Goal: Task Accomplishment & Management: Complete application form

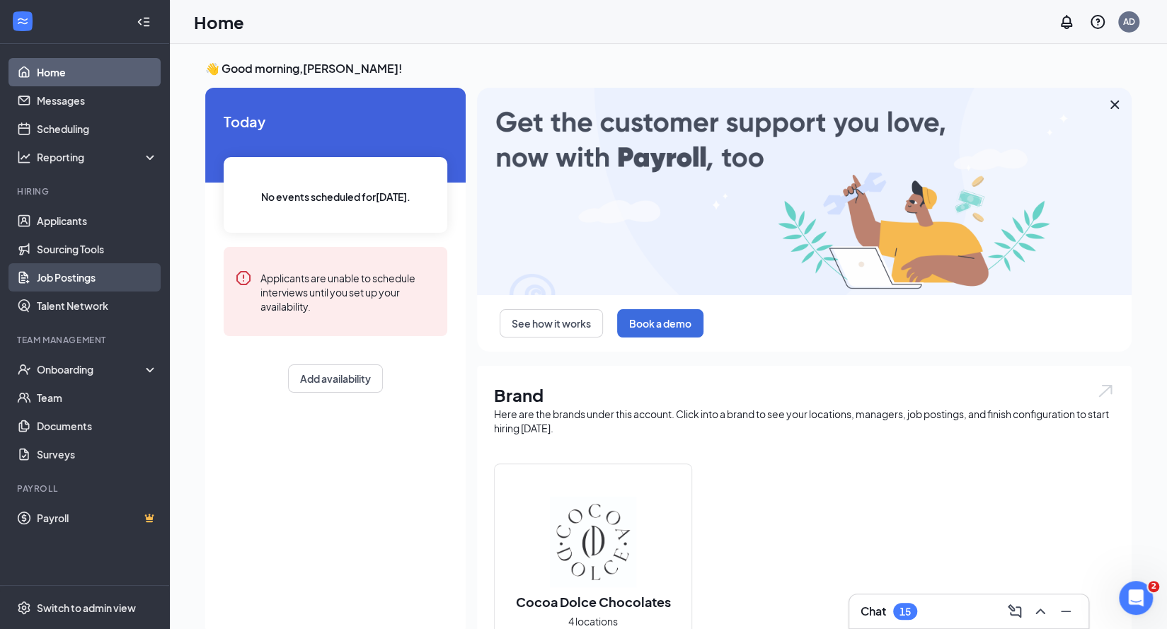
click at [59, 272] on link "Job Postings" at bounding box center [97, 277] width 121 height 28
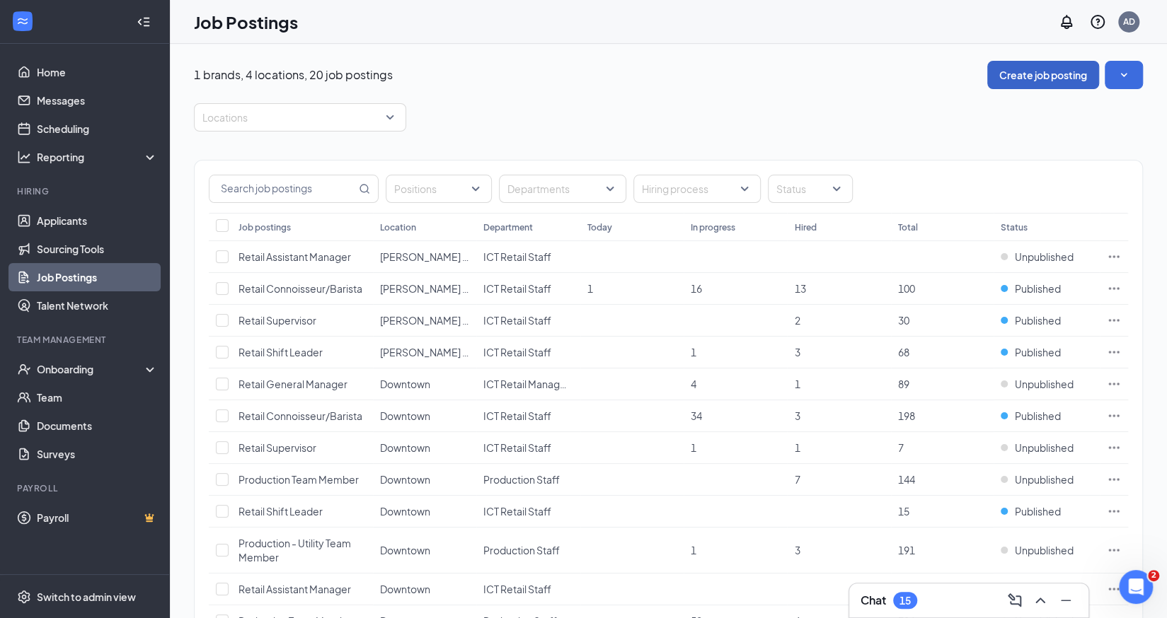
click at [1044, 84] on button "Create job posting" at bounding box center [1043, 75] width 112 height 28
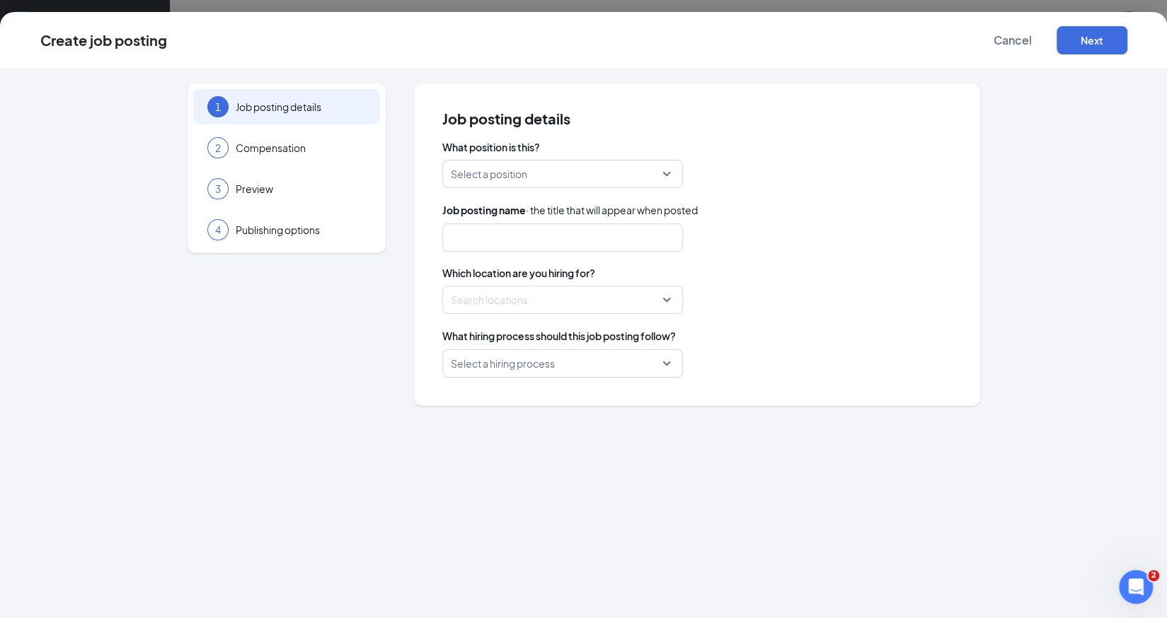
click at [590, 179] on input "search" at bounding box center [558, 174] width 214 height 27
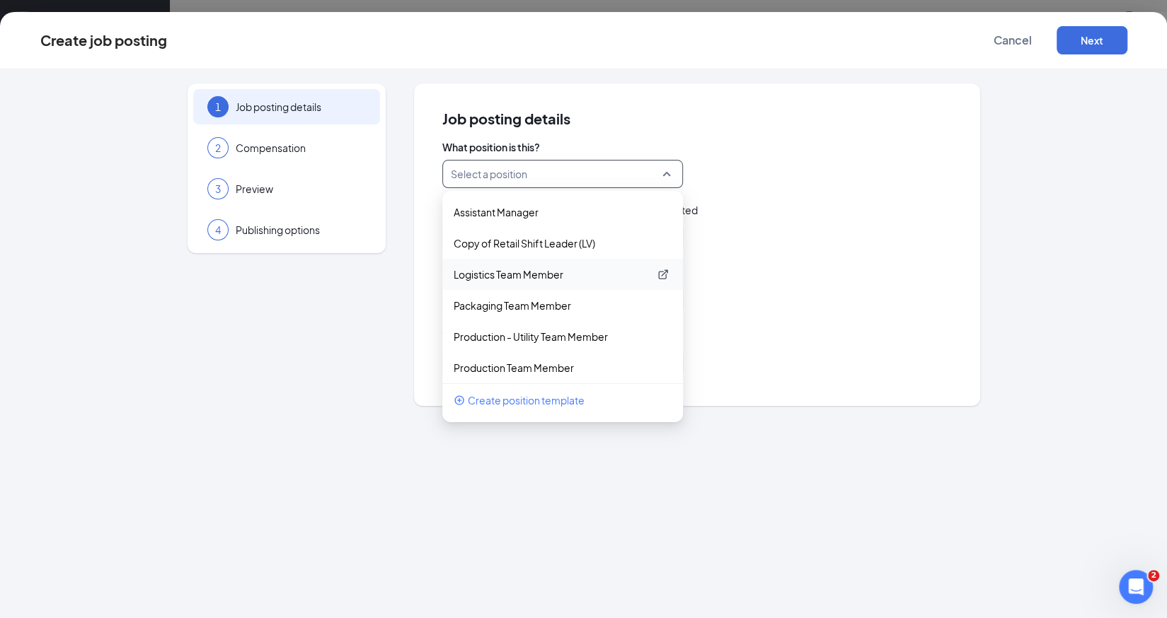
click at [525, 279] on p "Logistics Team Member" at bounding box center [550, 274] width 195 height 14
type input "Logistics Team Member"
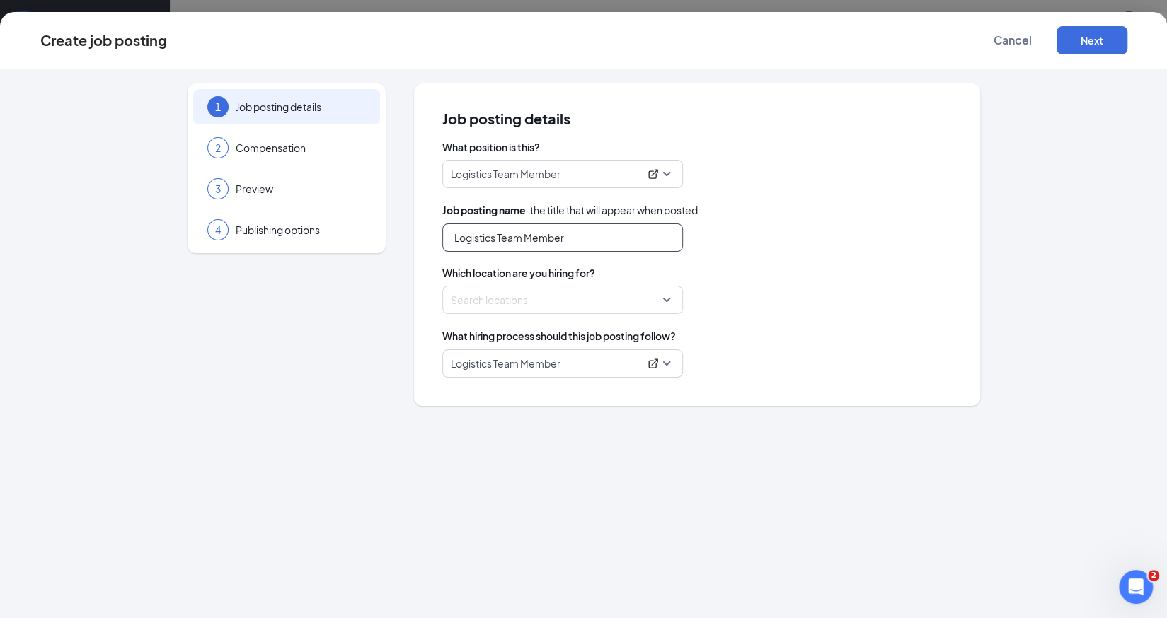
click at [536, 244] on input "Logistics Team Member" at bounding box center [562, 238] width 241 height 28
click at [550, 296] on div at bounding box center [558, 300] width 214 height 23
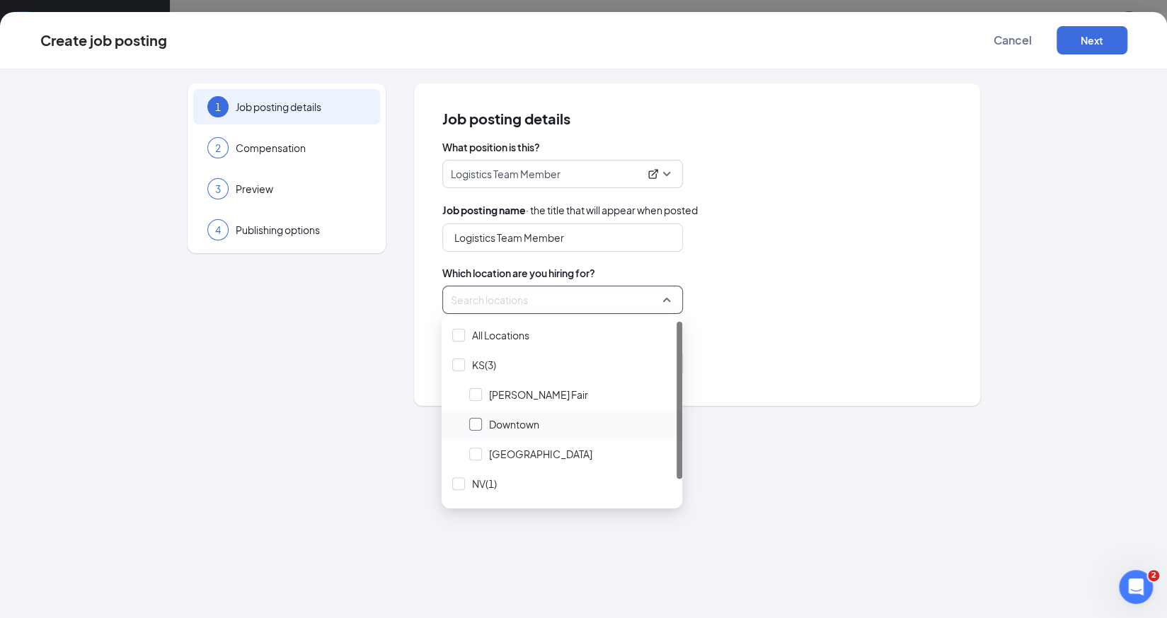
click at [469, 422] on div at bounding box center [475, 424] width 13 height 13
click at [773, 282] on div "Which location are you hiring for? Locations (1)" at bounding box center [696, 290] width 509 height 48
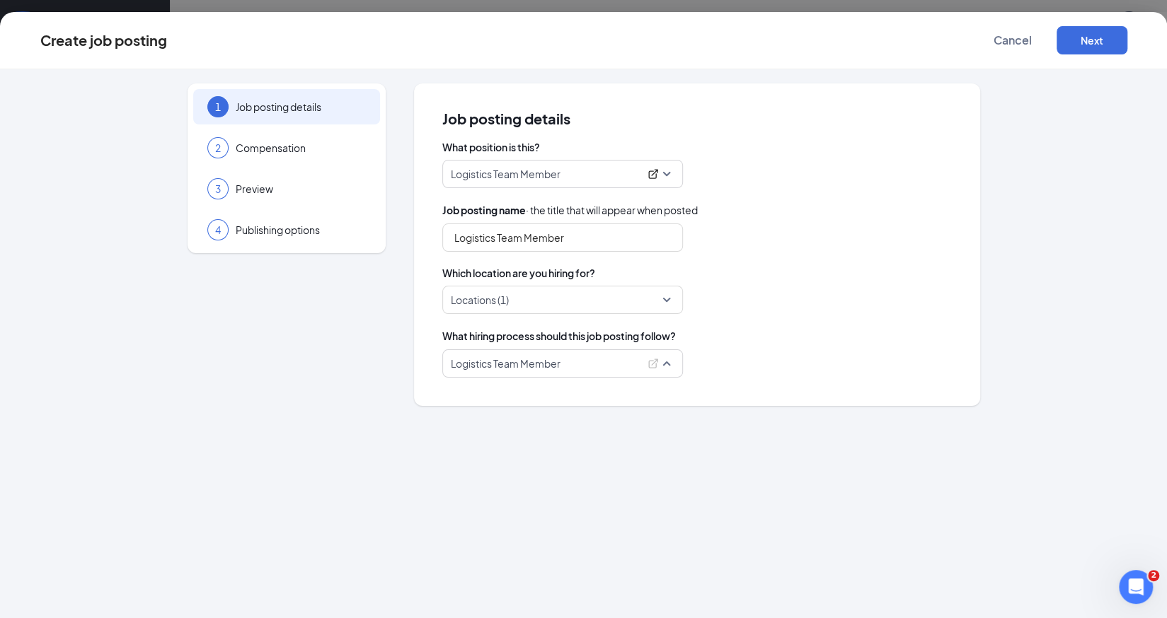
click at [672, 366] on span "Logistics Team Member" at bounding box center [563, 363] width 224 height 27
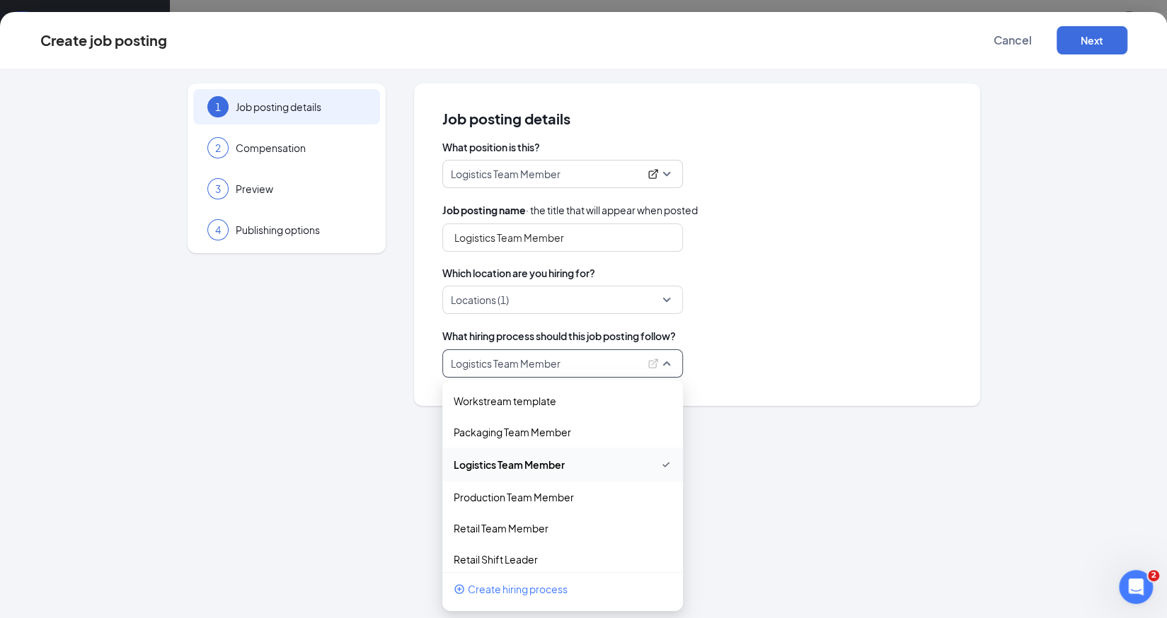
click at [672, 366] on span "Logistics Team Member" at bounding box center [563, 363] width 224 height 27
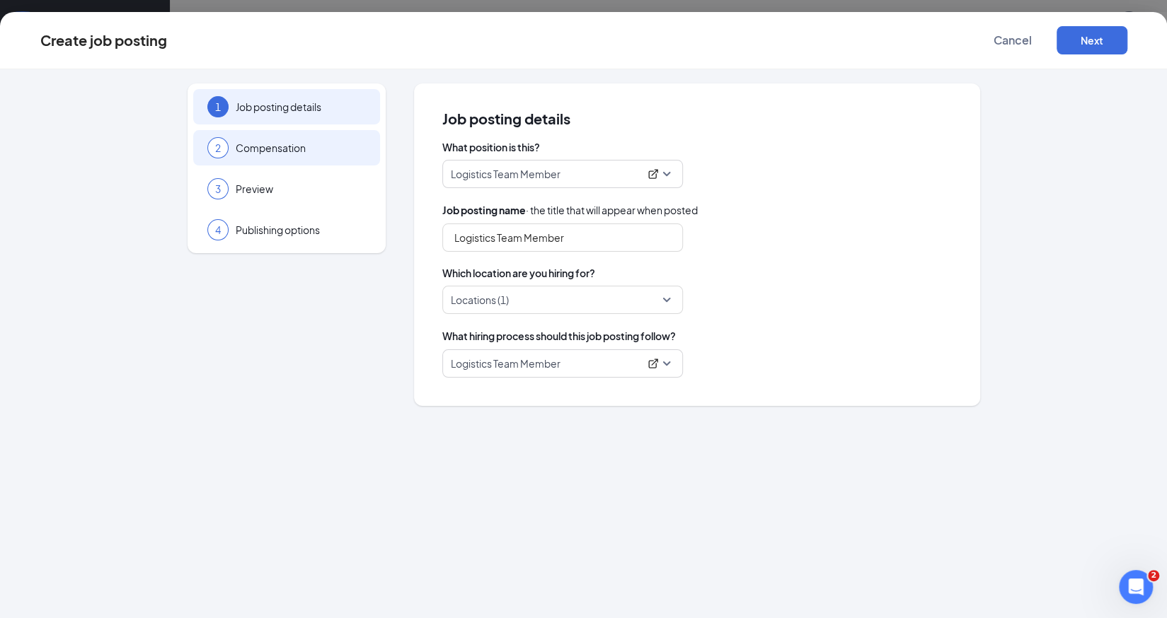
click at [300, 142] on span "Compensation" at bounding box center [301, 148] width 130 height 14
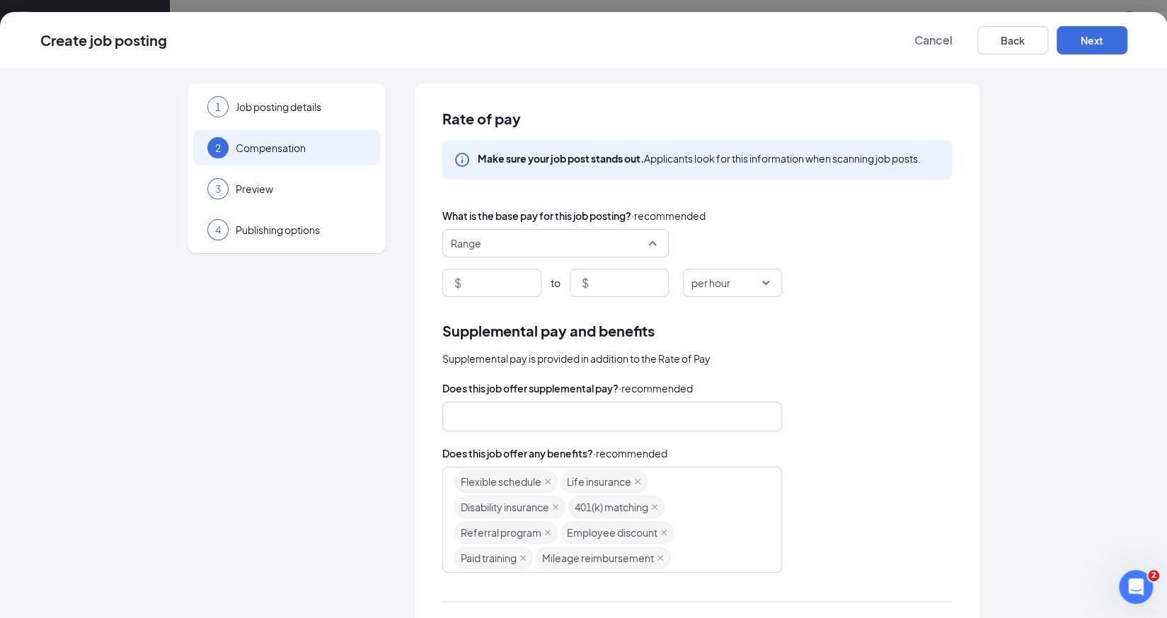
click at [495, 247] on span "Range" at bounding box center [549, 243] width 197 height 27
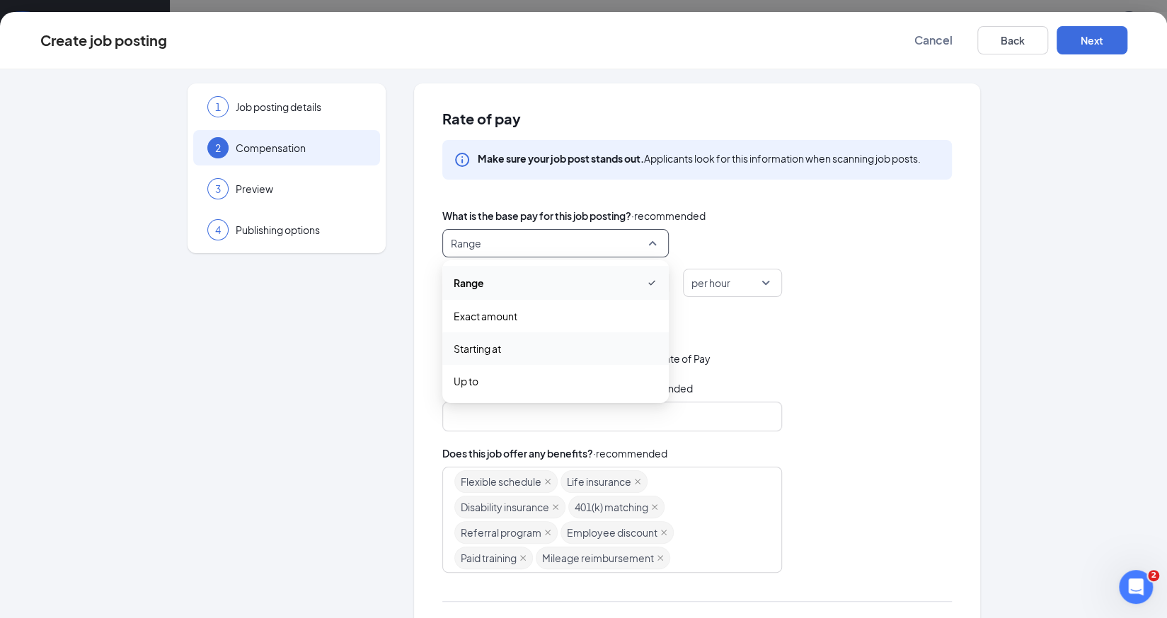
click at [488, 354] on span "Starting at" at bounding box center [476, 349] width 47 height 16
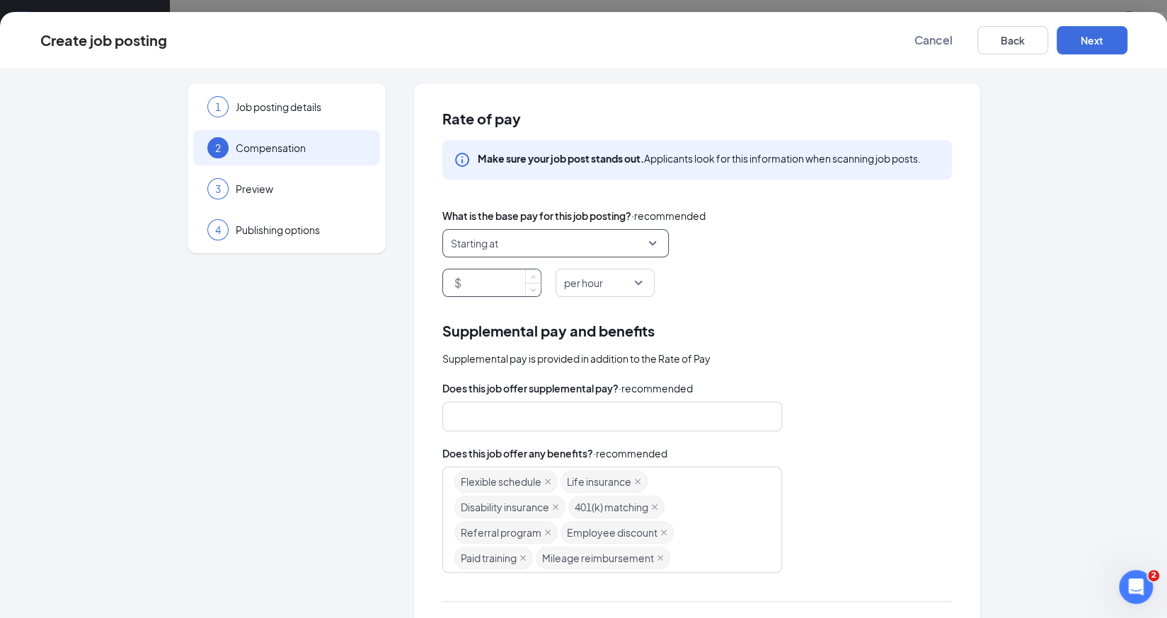
click at [484, 281] on input at bounding box center [502, 283] width 76 height 27
type input "13"
drag, startPoint x: 838, startPoint y: 229, endPoint x: 832, endPoint y: 213, distance: 17.2
click at [838, 226] on div "What is the base pay for this job posting? · recommended Starting at exact_rate…" at bounding box center [696, 252] width 509 height 89
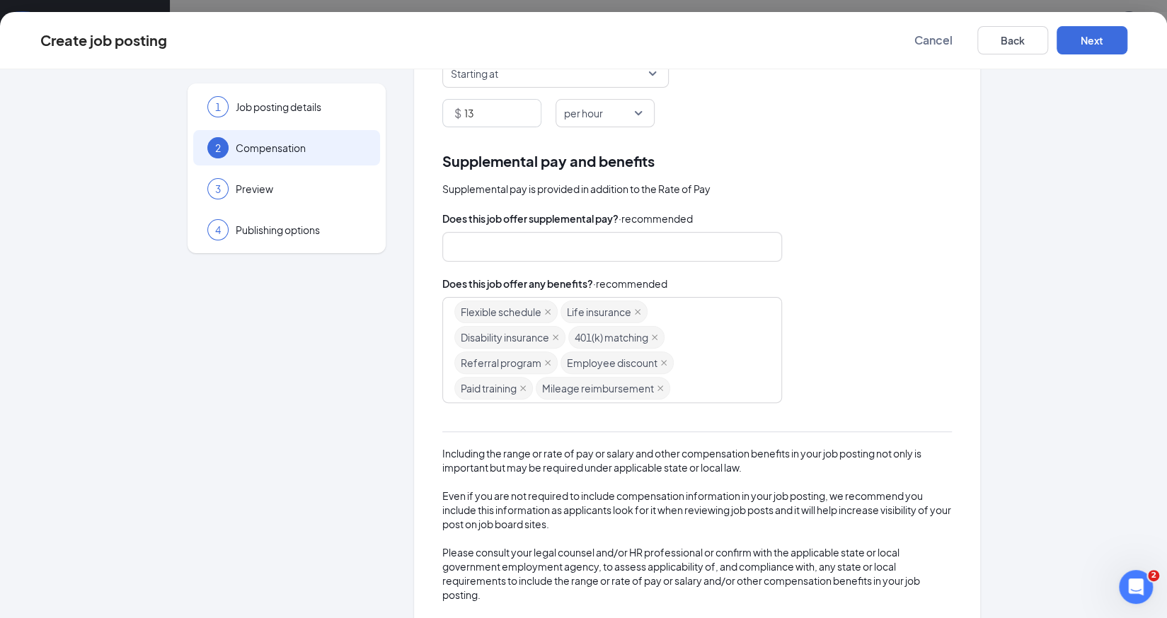
scroll to position [194, 0]
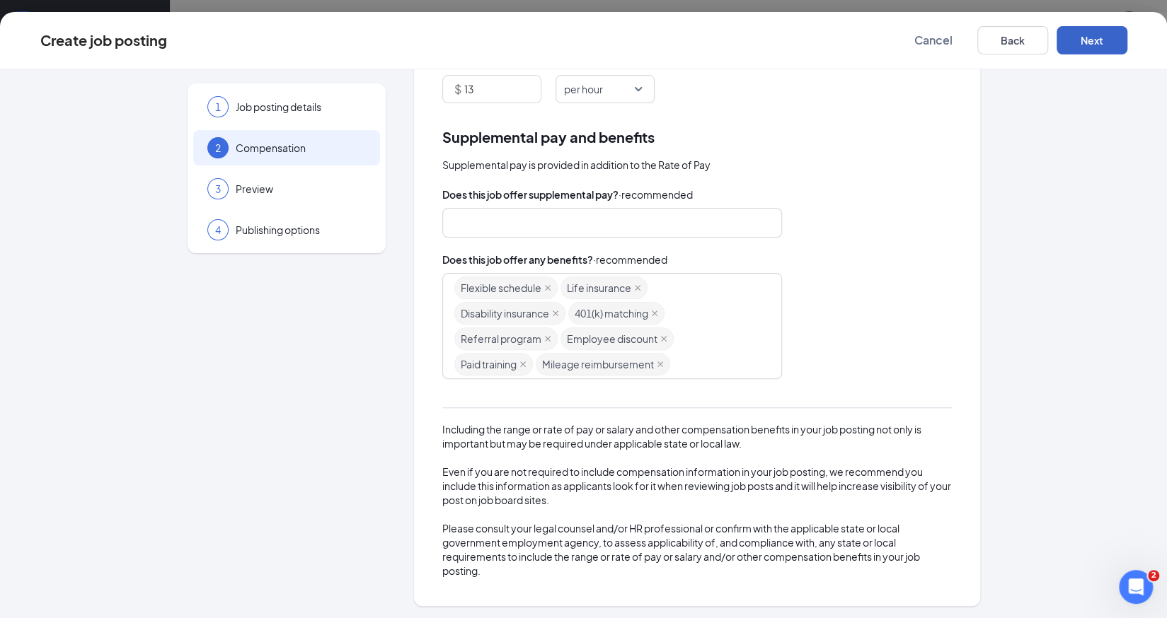
click at [1101, 45] on button "Next" at bounding box center [1091, 40] width 71 height 28
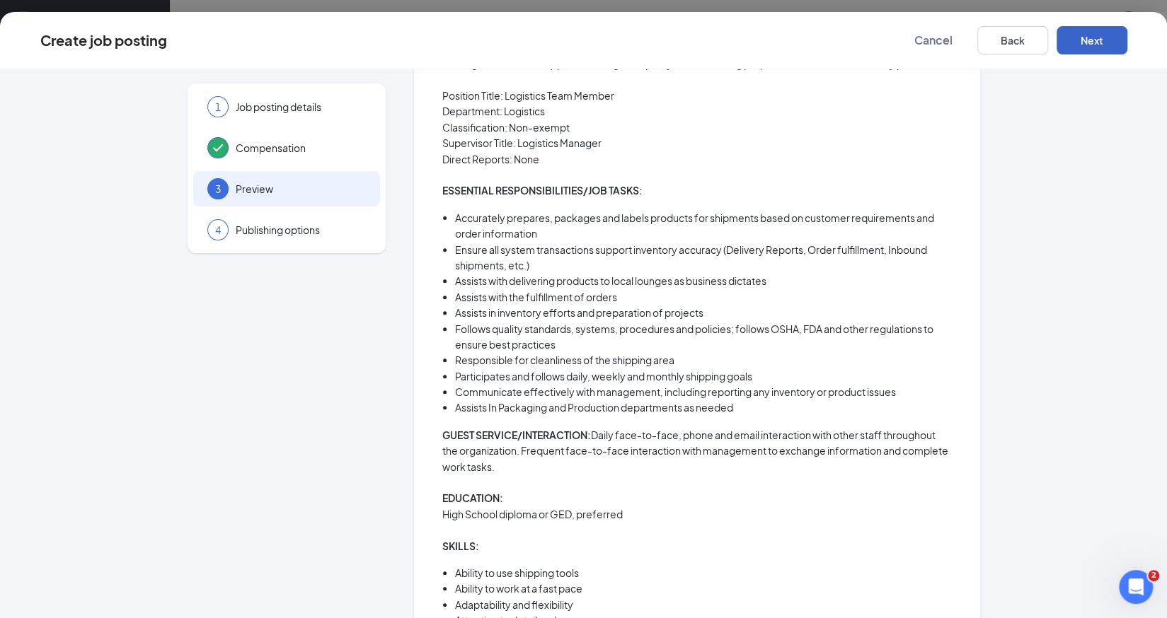
scroll to position [477, 0]
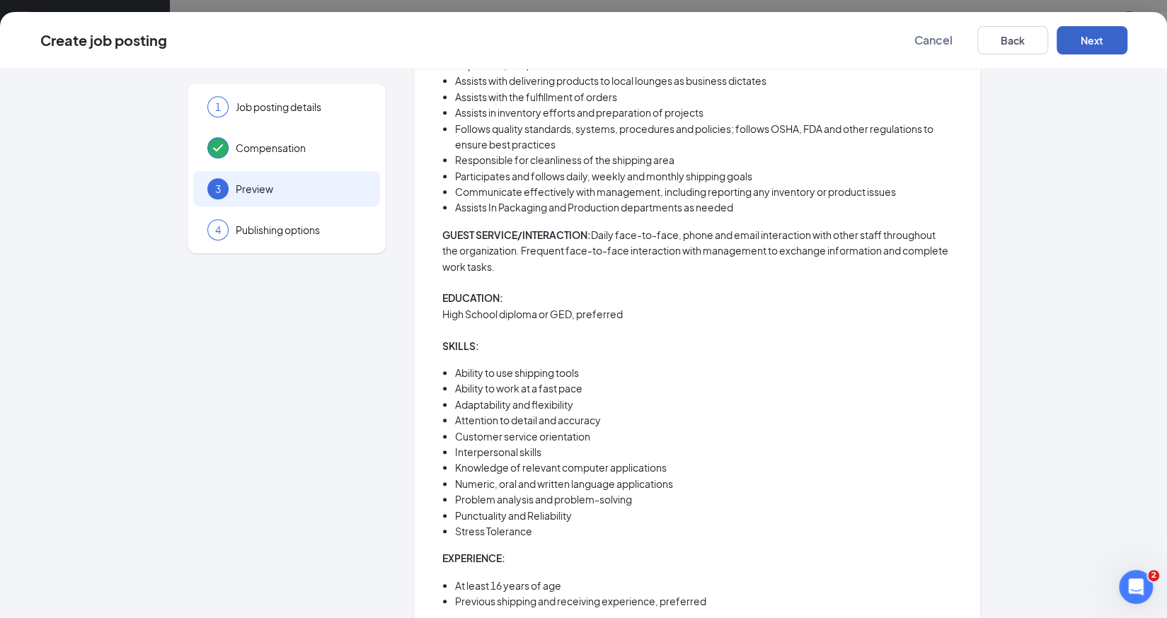
click at [1092, 37] on button "Next" at bounding box center [1091, 40] width 71 height 28
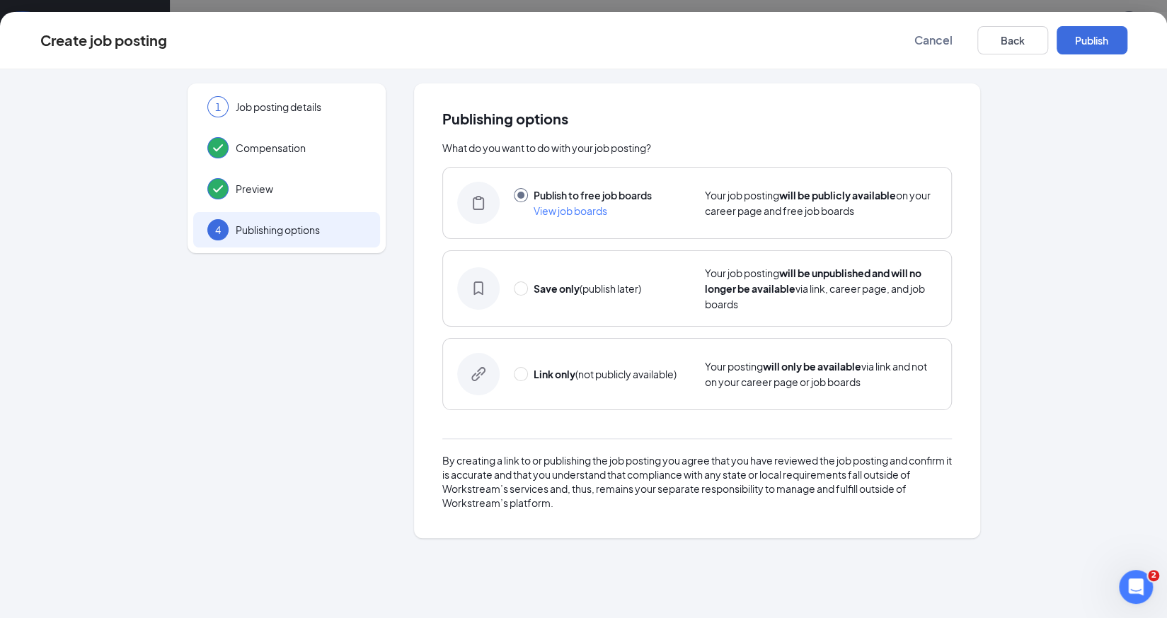
scroll to position [0, 0]
click at [1092, 37] on button "Publish" at bounding box center [1091, 40] width 71 height 28
